Goal: Transaction & Acquisition: Purchase product/service

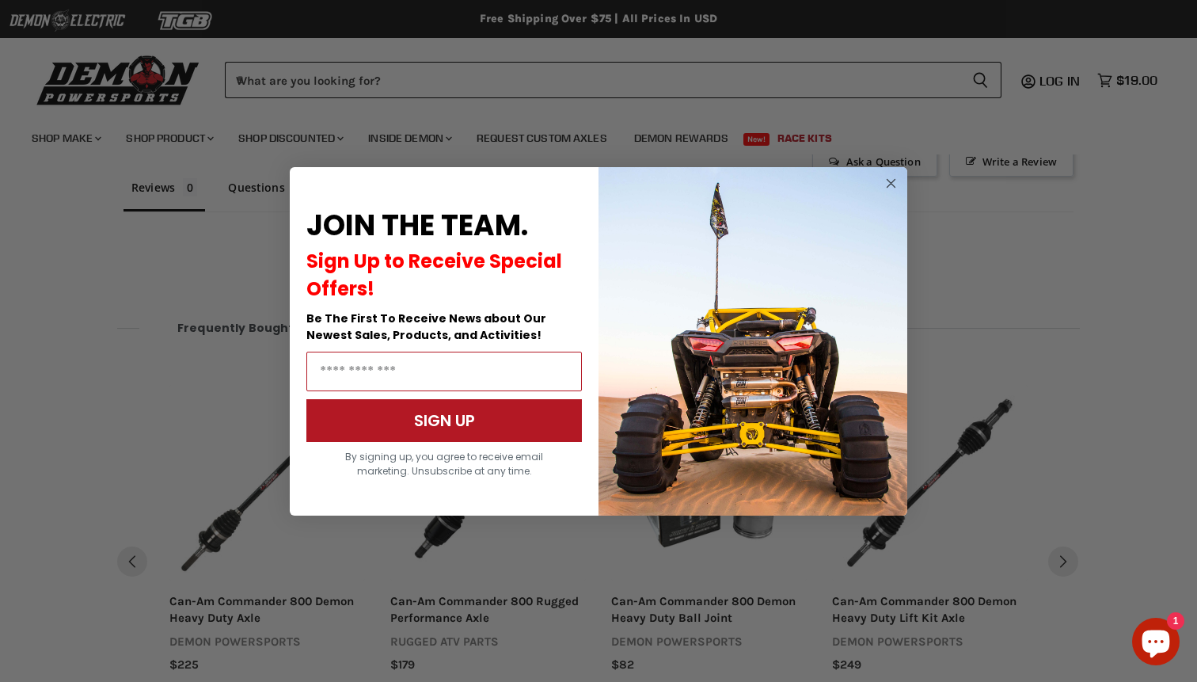
scroll to position [1154, 0]
